Goal: Transaction & Acquisition: Purchase product/service

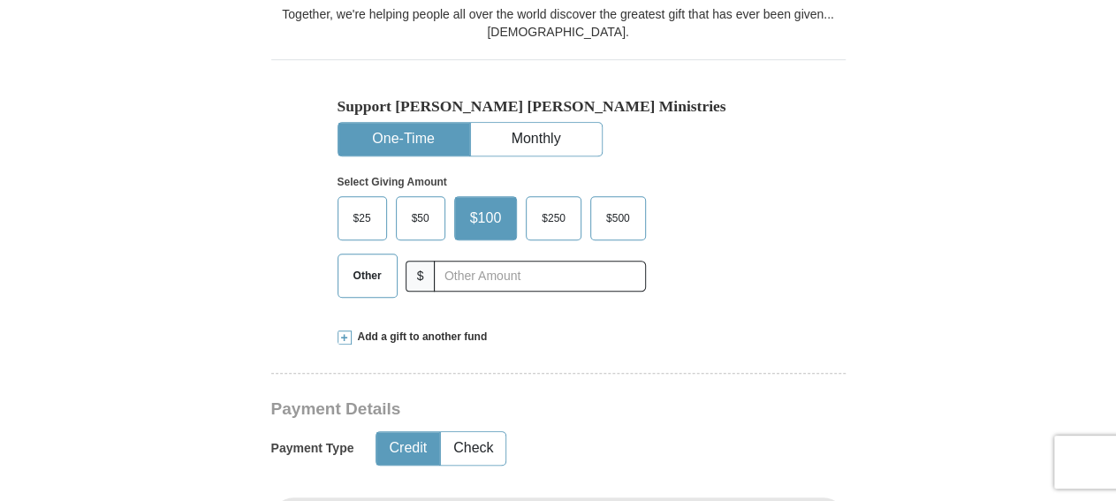
scroll to position [551, 0]
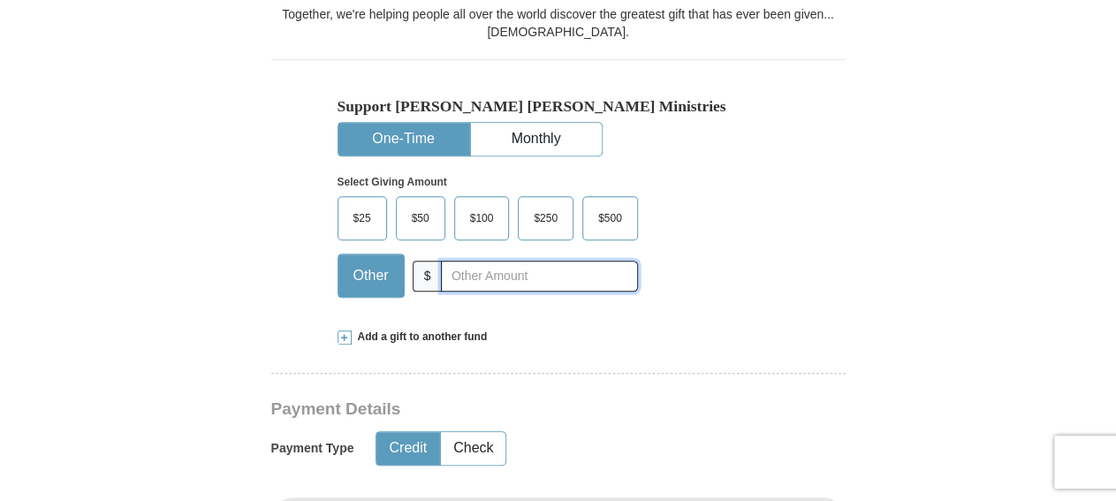
click at [516, 261] on input "text" at bounding box center [539, 276] width 196 height 31
type input "10"
click at [535, 373] on hr at bounding box center [558, 379] width 574 height 13
click at [548, 399] on h3 "Payment Details" at bounding box center [496, 409] width 451 height 20
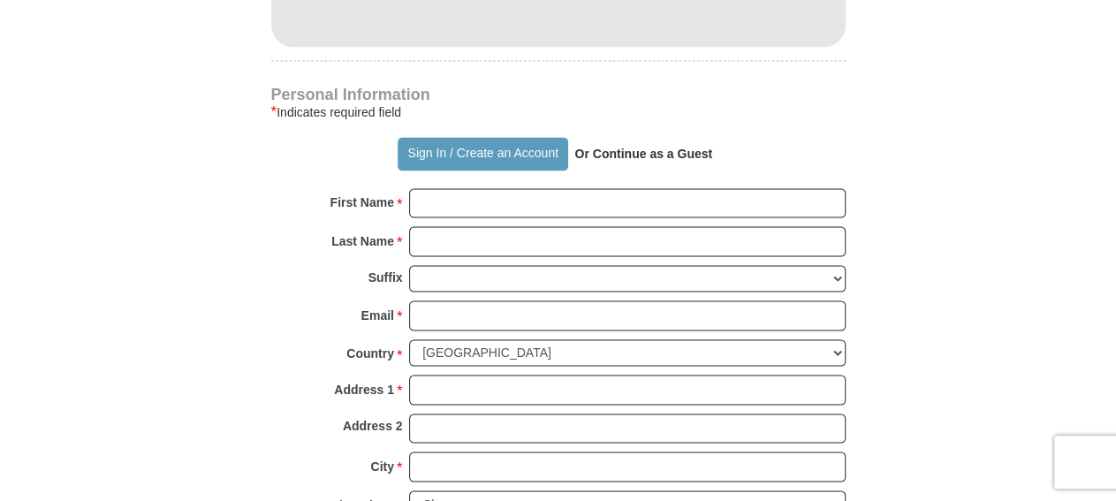
scroll to position [1287, 0]
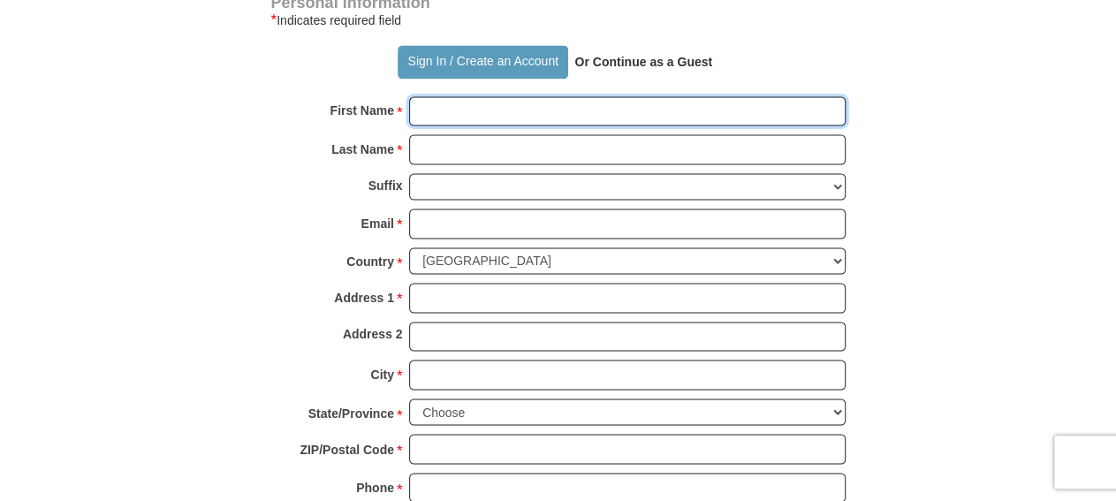
click at [506, 96] on input "First Name *" at bounding box center [627, 111] width 437 height 30
type input "LaDonald"
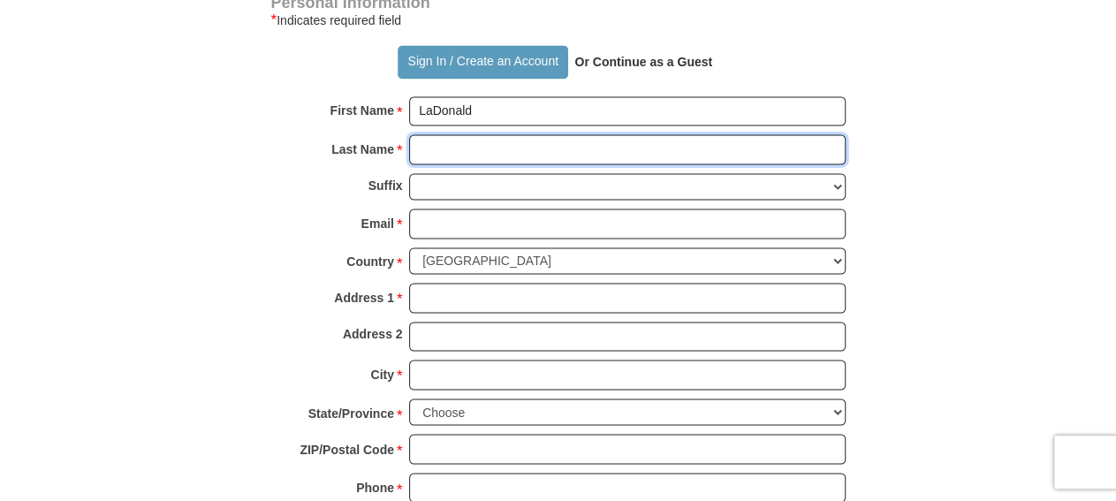
type input "[PERSON_NAME]"
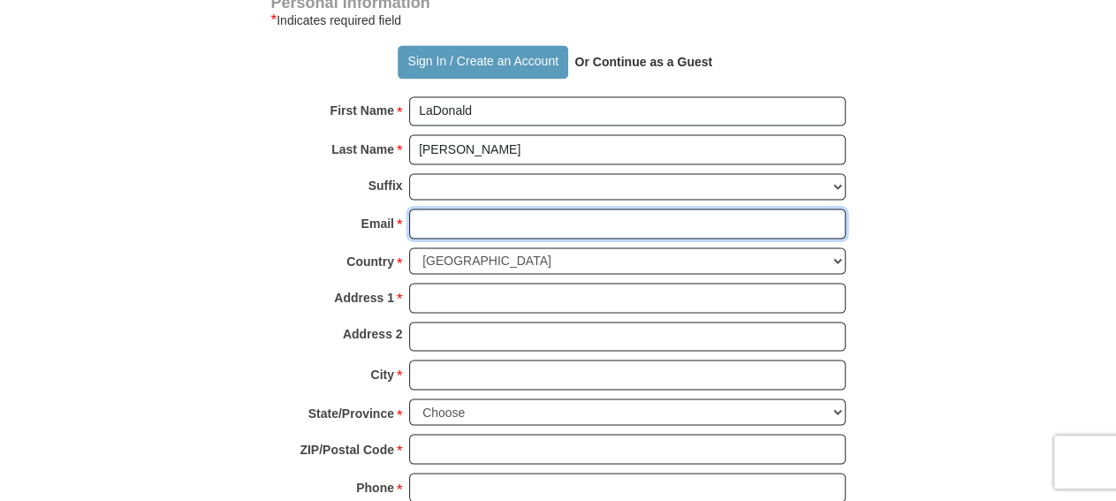
type input "[EMAIL_ADDRESS][DOMAIN_NAME]"
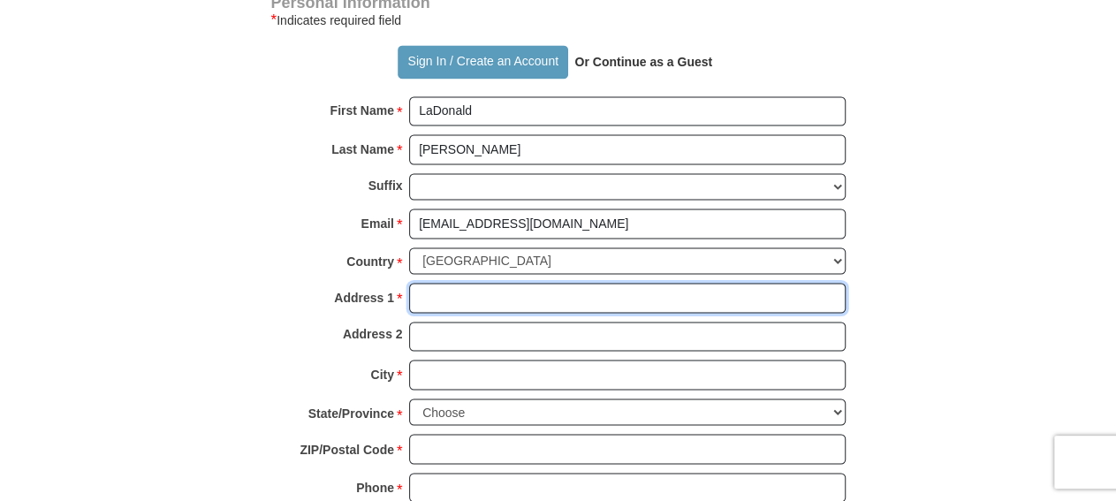
type input "[STREET_ADDRESS]"
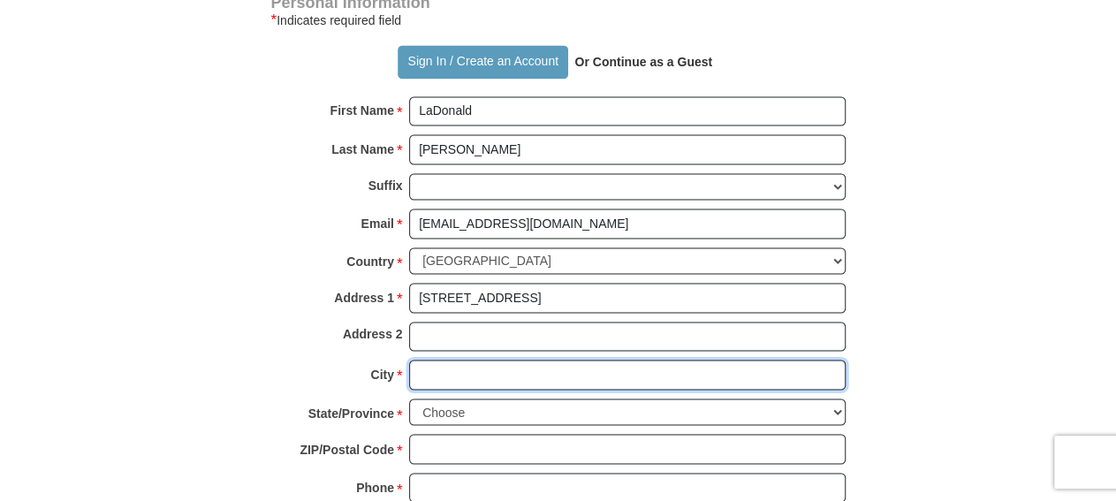
type input "Monroe"
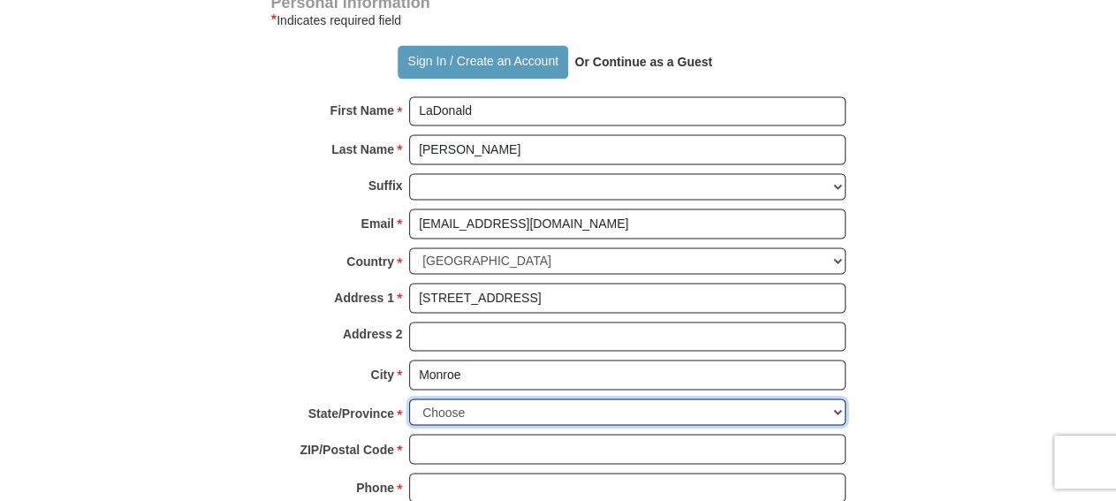
select select "LA"
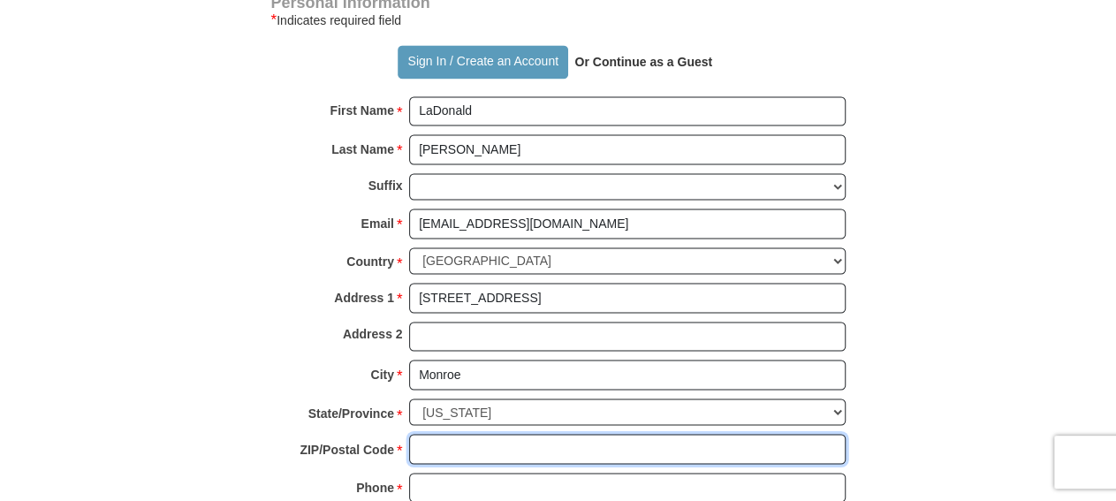
type input "71203"
type input "3186143092"
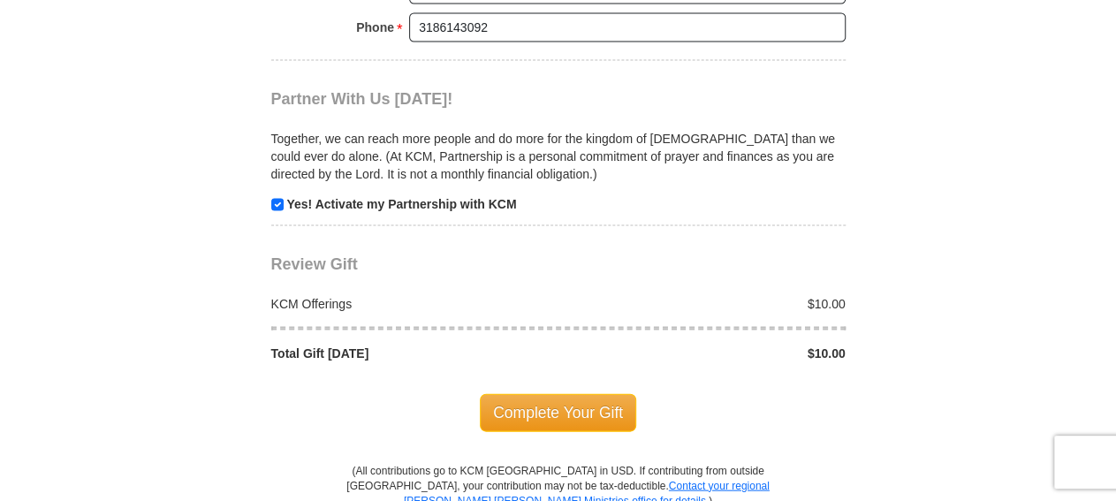
scroll to position [1838, 0]
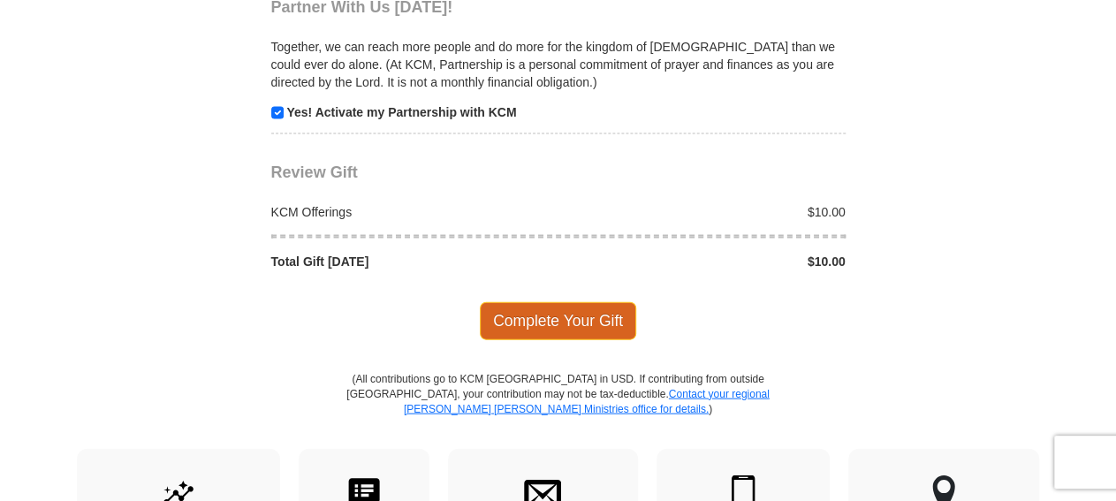
click at [561, 302] on span "Complete Your Gift" at bounding box center [558, 320] width 156 height 37
